Goal: Navigation & Orientation: Understand site structure

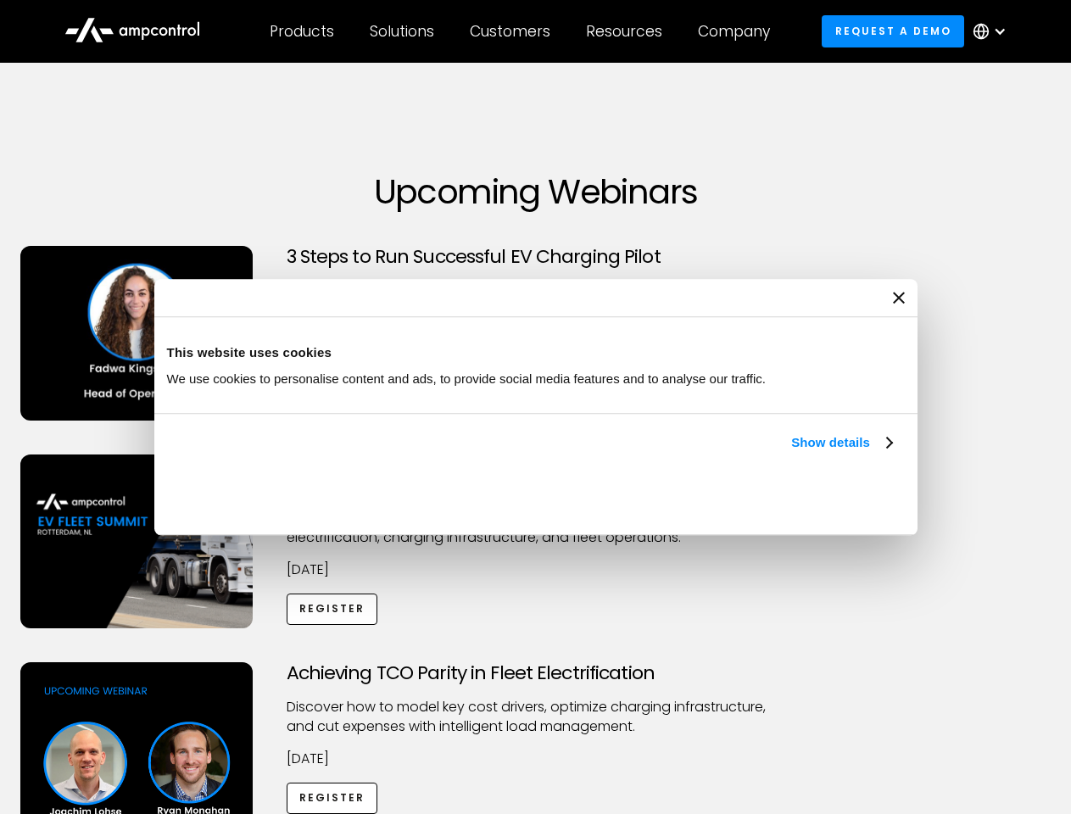
click at [791, 453] on link "Show details" at bounding box center [841, 442] width 100 height 20
click at [0, 0] on div "Necessary cookies help make a website usable by enabling basic functions like p…" at bounding box center [0, 0] width 0 height 0
click at [522, 31] on div "Customers" at bounding box center [510, 31] width 81 height 19
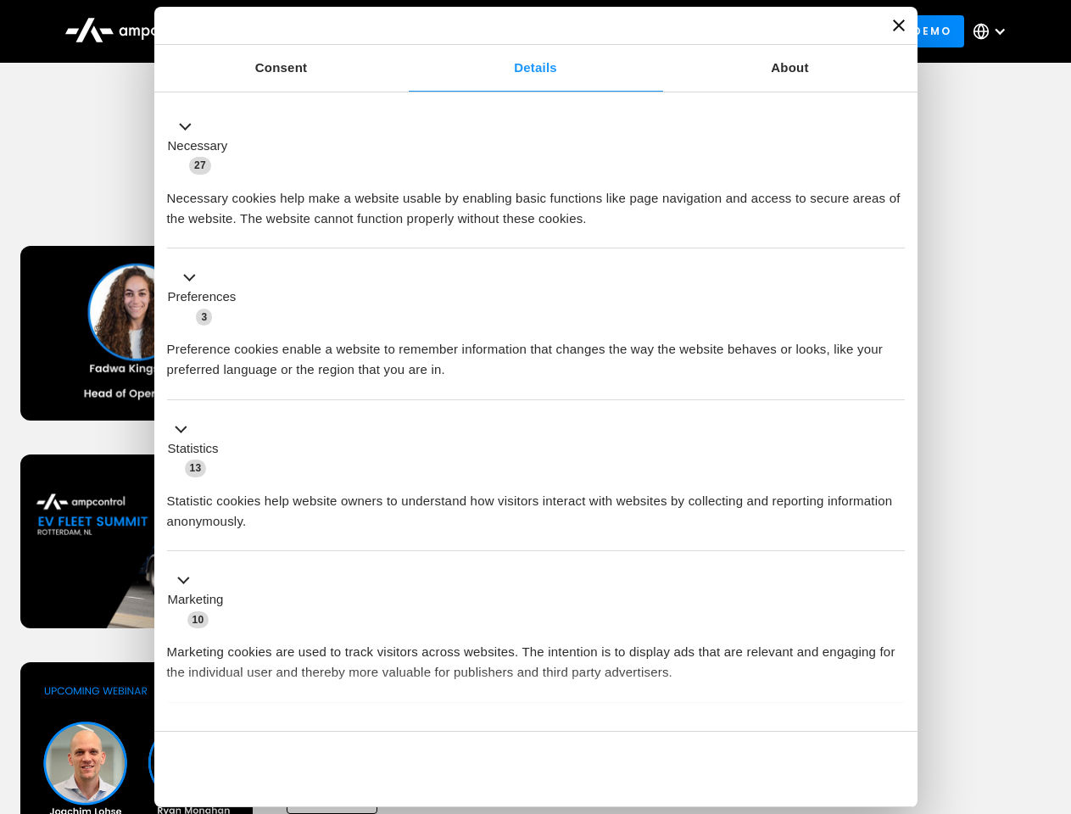
click at [301, 31] on div "Products" at bounding box center [302, 31] width 64 height 19
click at [403, 31] on div "Solutions" at bounding box center [402, 31] width 64 height 19
click at [513, 31] on div "Customers" at bounding box center [510, 31] width 81 height 19
click at [628, 31] on div "Resources" at bounding box center [624, 31] width 76 height 19
click at [739, 31] on div "Company" at bounding box center [734, 31] width 72 height 19
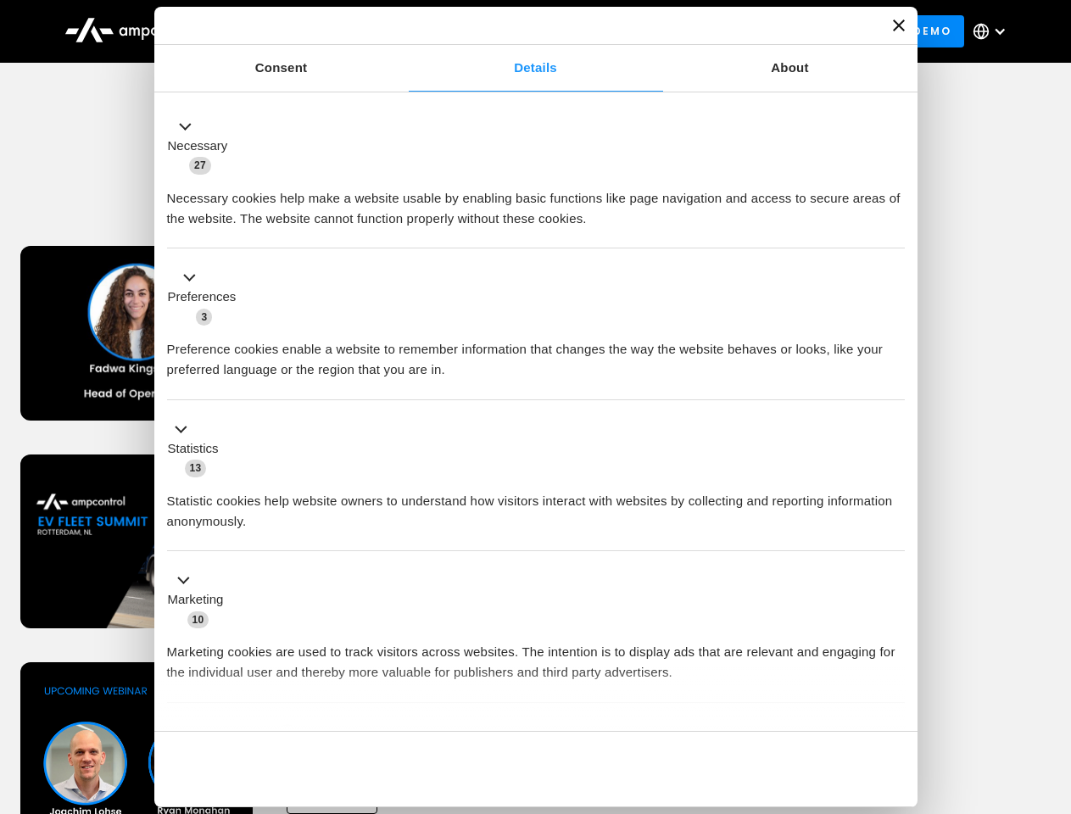
click at [994, 31] on div at bounding box center [1000, 32] width 14 height 14
